Goal: Task Accomplishment & Management: Manage account settings

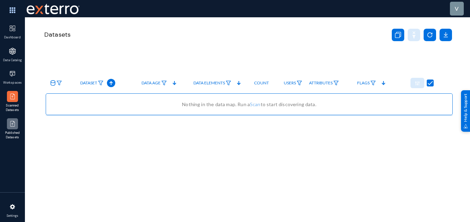
click at [9, 124] on div at bounding box center [12, 123] width 11 height 11
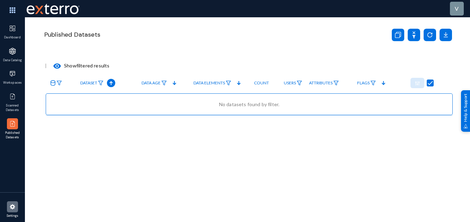
click at [12, 205] on img at bounding box center [12, 207] width 7 height 7
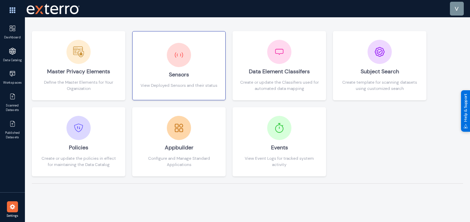
click at [211, 78] on div "Sensors" at bounding box center [179, 74] width 77 height 15
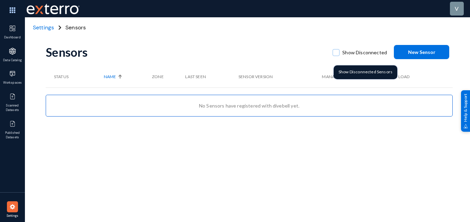
click at [340, 52] on label "Show Disconnected" at bounding box center [360, 52] width 54 height 10
click at [337, 56] on input "Show Disconnected" at bounding box center [336, 56] width 1 height 1
checkbox input "true"
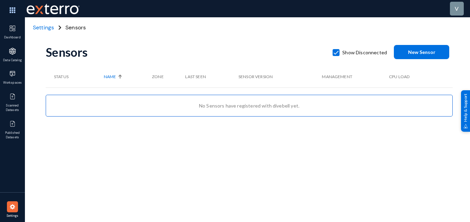
click at [48, 28] on span "Settings" at bounding box center [43, 27] width 21 height 7
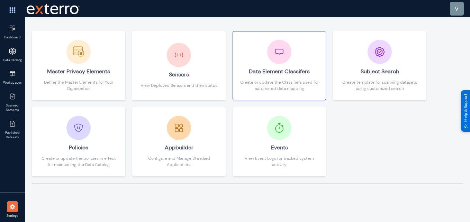
click at [286, 58] on img at bounding box center [279, 51] width 17 height 17
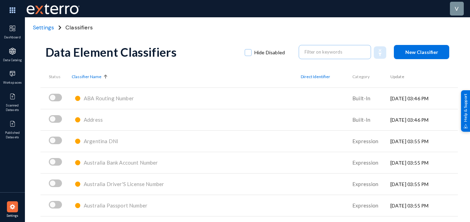
click at [48, 28] on span "Settings" at bounding box center [43, 27] width 21 height 7
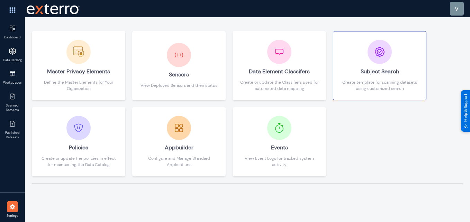
click at [361, 77] on div "Subject Search" at bounding box center [380, 71] width 79 height 15
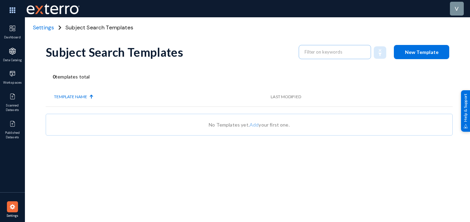
click at [44, 26] on span "Settings" at bounding box center [43, 27] width 21 height 7
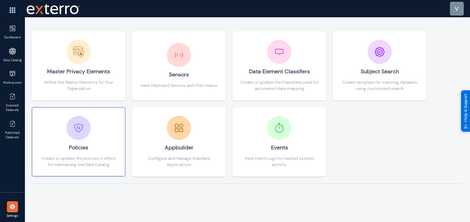
click at [99, 127] on div "Policies Create or update the policies in effect for maintaining the Data Catal…" at bounding box center [78, 142] width 79 height 52
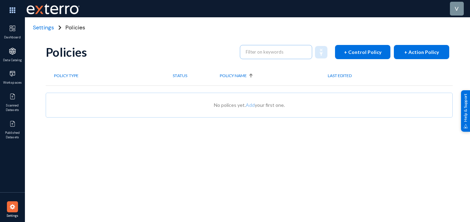
click at [46, 29] on span "Settings" at bounding box center [43, 27] width 21 height 7
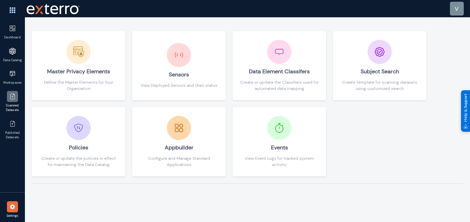
click at [13, 98] on img at bounding box center [12, 96] width 7 height 7
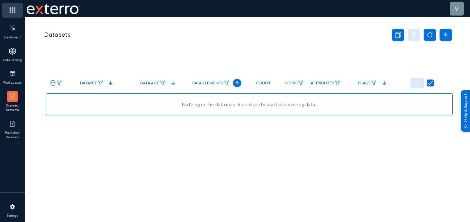
click at [13, 11] on img at bounding box center [12, 10] width 21 height 15
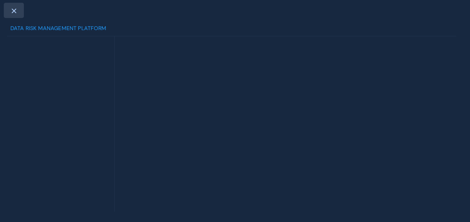
click at [14, 11] on span at bounding box center [14, 11] width 6 height 6
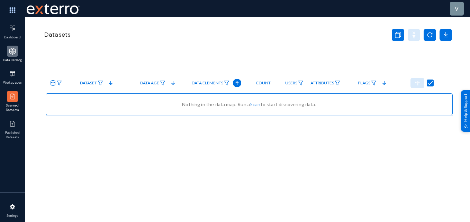
click at [10, 49] on img at bounding box center [12, 51] width 7 height 7
